Goal: Go to known website: Go to known website

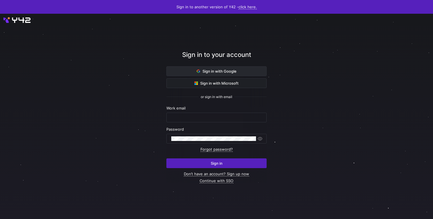
click at [220, 71] on span "Sign in with Google" at bounding box center [217, 71] width 40 height 5
